Goal: Task Accomplishment & Management: Manage account settings

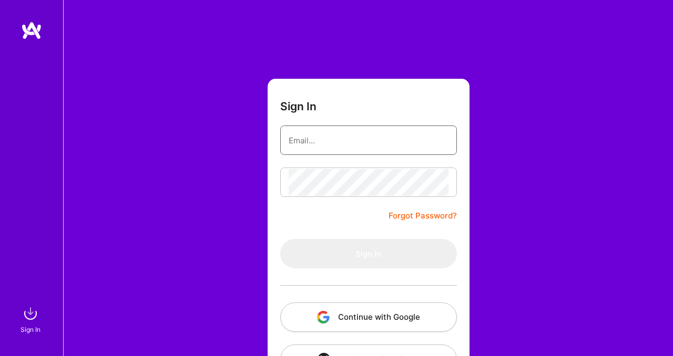
click at [394, 132] on input "email" at bounding box center [368, 140] width 160 height 27
type input "[EMAIL_ADDRESS][DOMAIN_NAME]"
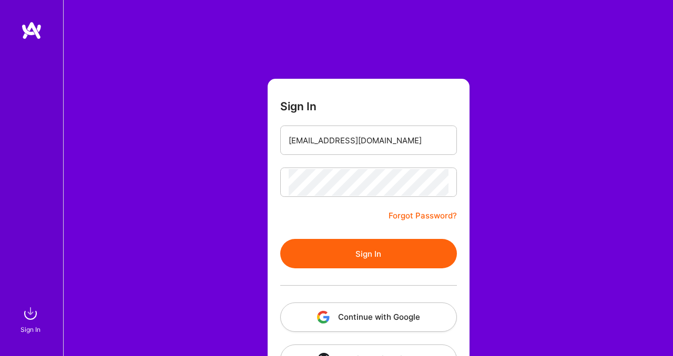
click at [386, 237] on form "Sign In [EMAIL_ADDRESS][DOMAIN_NAME] Forgot Password? Sign In Continue with Goo…" at bounding box center [368, 233] width 202 height 308
click at [386, 251] on button "Sign In" at bounding box center [368, 253] width 177 height 29
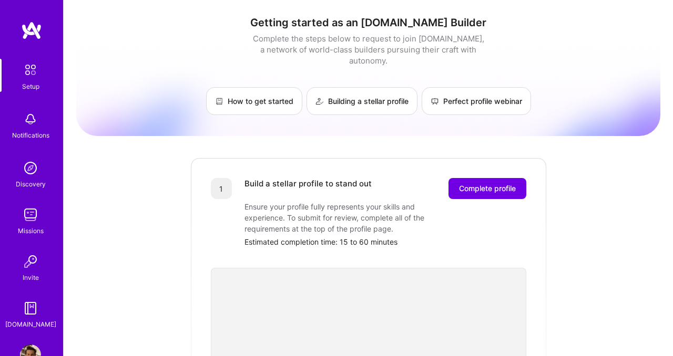
scroll to position [30, 0]
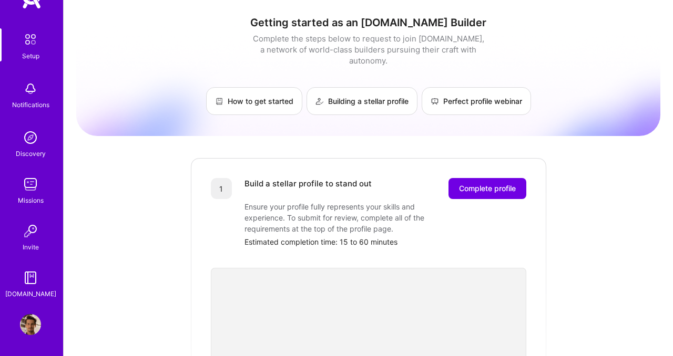
click at [36, 333] on img at bounding box center [30, 324] width 21 height 21
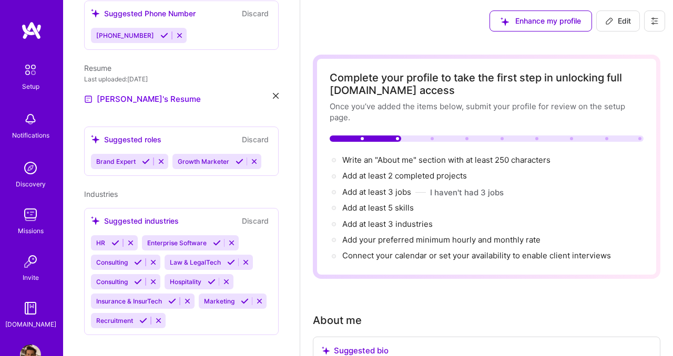
click at [608, 19] on icon at bounding box center [609, 21] width 8 height 8
select select "US"
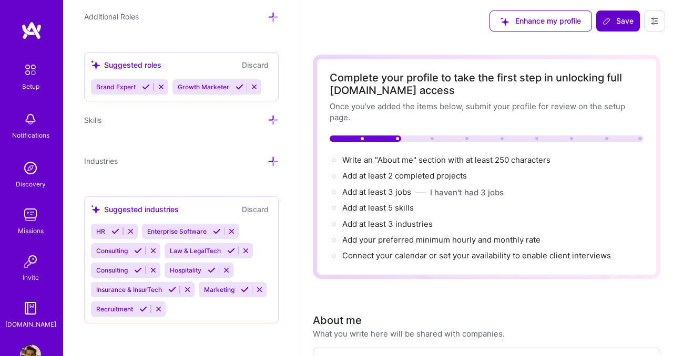
click at [650, 19] on icon at bounding box center [654, 21] width 8 height 8
click at [618, 43] on button "Settings" at bounding box center [625, 45] width 79 height 27
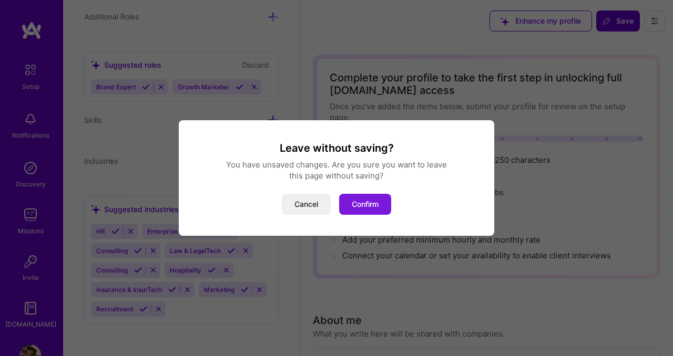
click at [370, 207] on button "Confirm" at bounding box center [365, 204] width 52 height 21
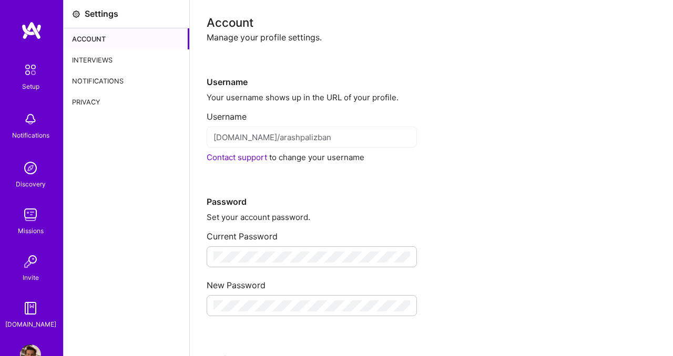
scroll to position [30, 0]
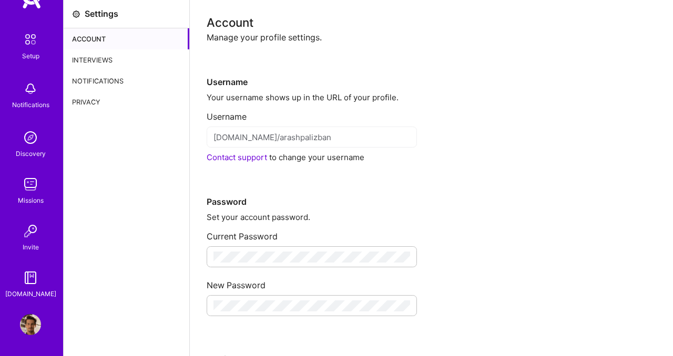
click at [29, 324] on img at bounding box center [30, 324] width 21 height 21
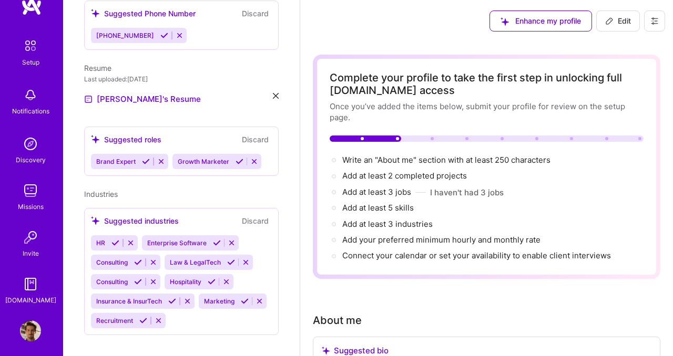
scroll to position [23, 0]
click at [32, 49] on img at bounding box center [30, 47] width 22 height 22
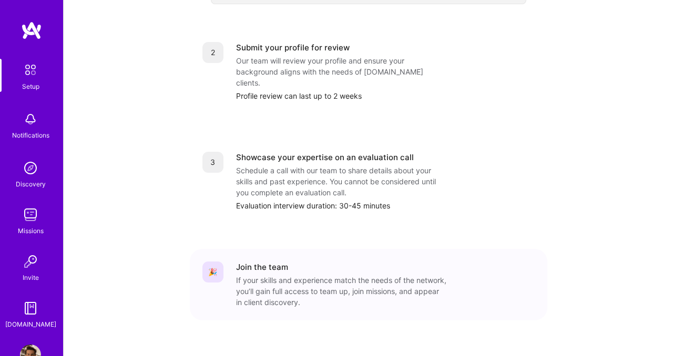
scroll to position [30, 0]
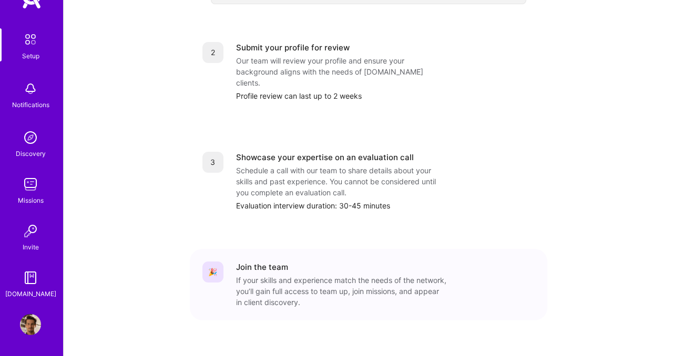
click at [31, 321] on img at bounding box center [30, 324] width 21 height 21
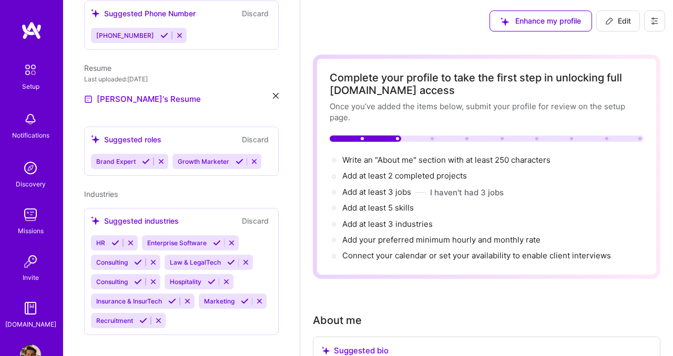
click at [648, 24] on button at bounding box center [654, 21] width 21 height 21
click at [633, 37] on button "Settings" at bounding box center [625, 45] width 79 height 27
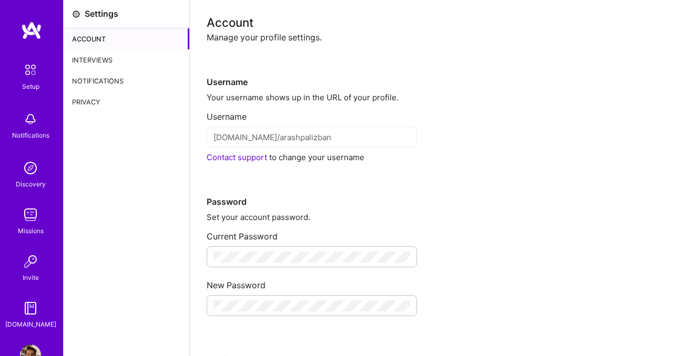
click at [97, 58] on div "Interviews" at bounding box center [127, 59] width 126 height 21
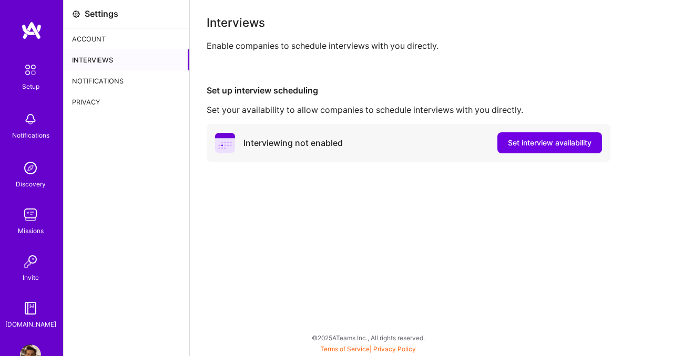
click at [113, 83] on div "Notifications" at bounding box center [127, 80] width 126 height 21
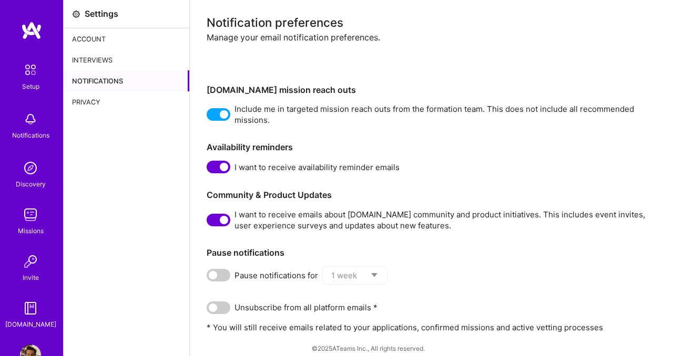
scroll to position [11, 0]
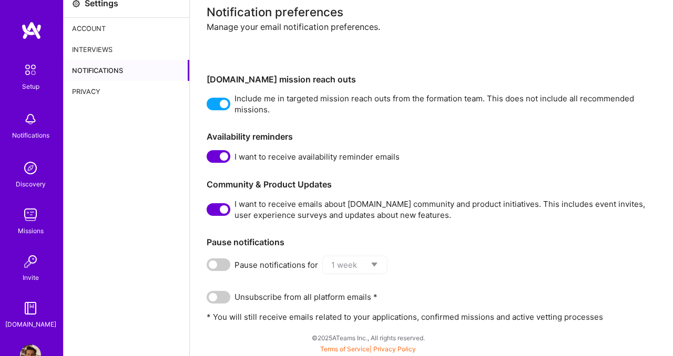
click at [223, 100] on span at bounding box center [218, 104] width 24 height 13
click at [209, 106] on input "checkbox" at bounding box center [209, 106] width 0 height 0
click at [222, 162] on span at bounding box center [218, 156] width 24 height 13
click at [209, 159] on input "checkbox" at bounding box center [209, 159] width 0 height 0
click at [223, 214] on span at bounding box center [218, 209] width 24 height 13
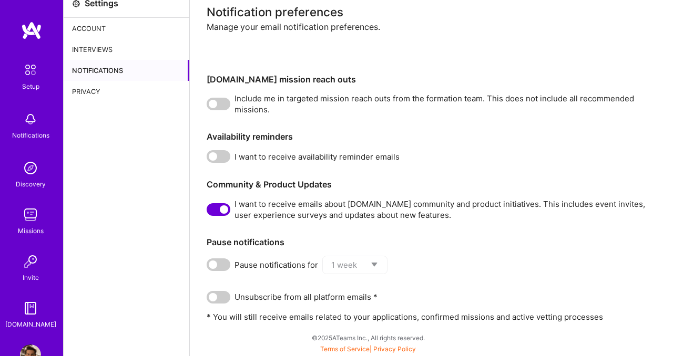
click at [209, 212] on input "checkbox" at bounding box center [209, 212] width 0 height 0
click at [104, 82] on div "Privacy" at bounding box center [127, 91] width 126 height 21
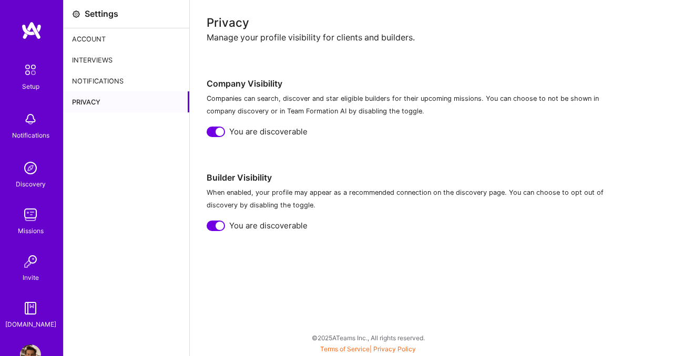
click at [266, 135] on span "You are discoverable" at bounding box center [268, 131] width 78 height 11
click at [224, 131] on div at bounding box center [215, 132] width 18 height 11
click at [223, 228] on div at bounding box center [215, 226] width 18 height 11
click at [121, 41] on div "Account" at bounding box center [127, 38] width 126 height 21
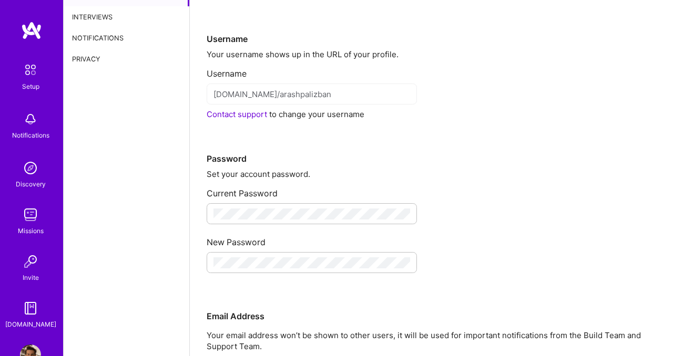
scroll to position [63, 0]
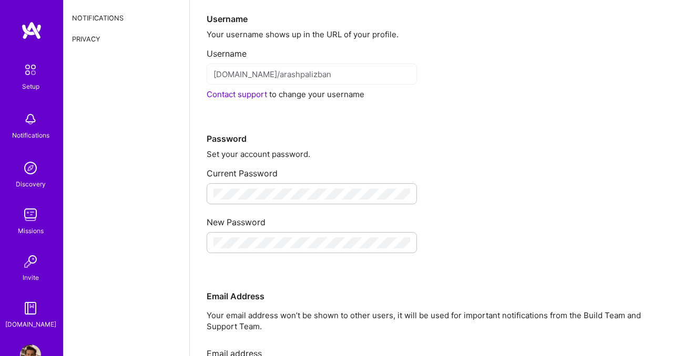
click at [252, 94] on link "Contact support" at bounding box center [236, 94] width 60 height 10
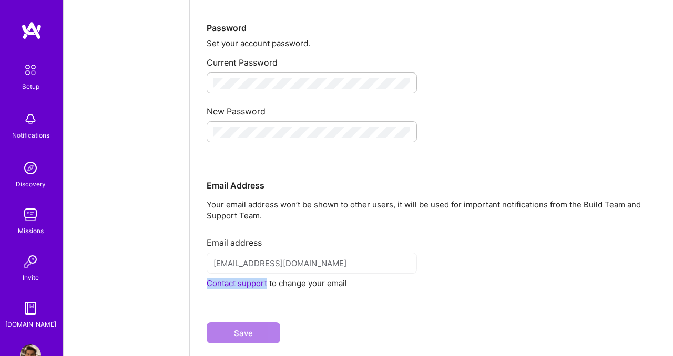
scroll to position [0, 0]
